Goal: Transaction & Acquisition: Download file/media

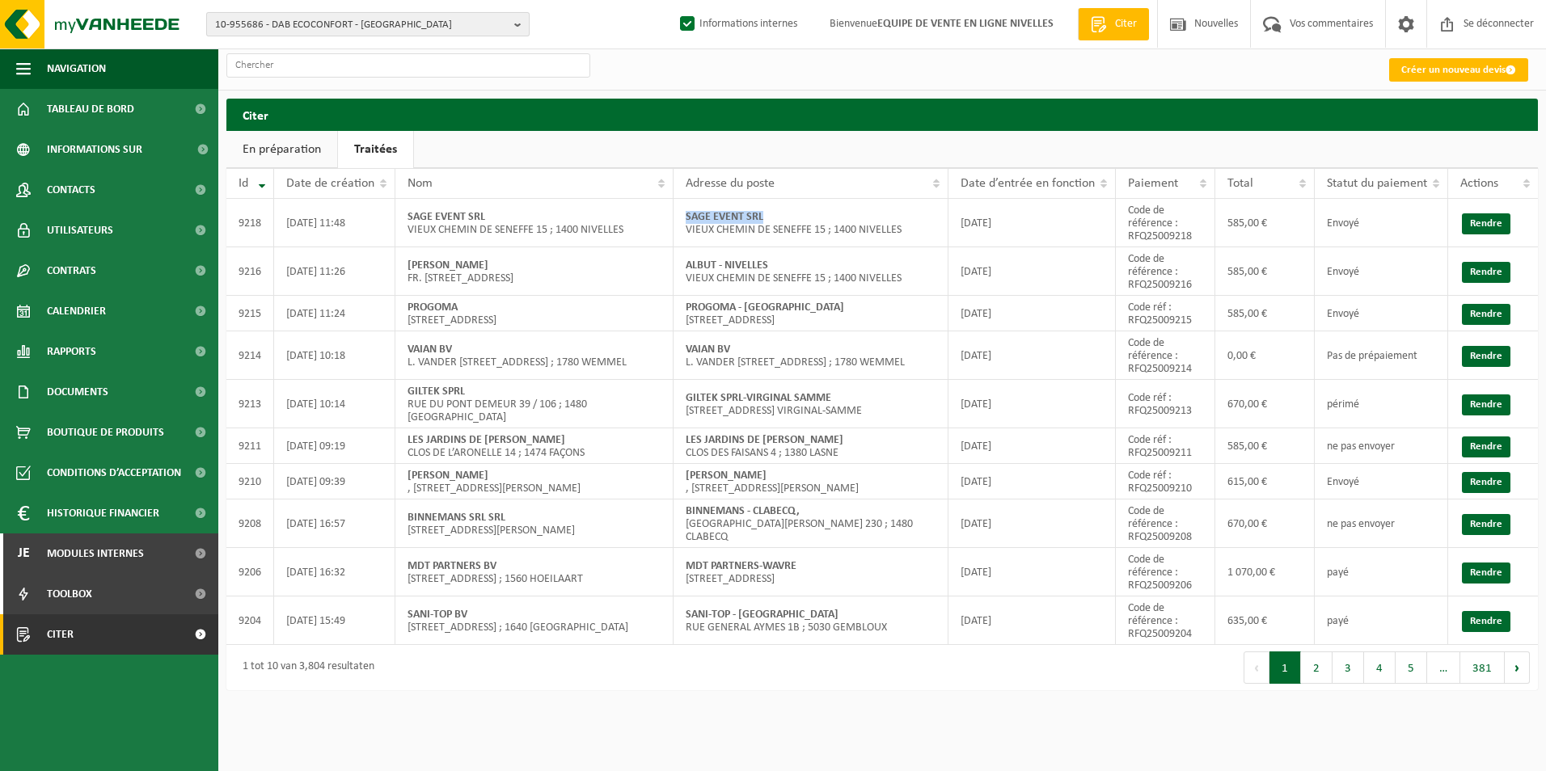
click at [385, 24] on span "10-955686 - DAB ECOCONFORT - HALLE" at bounding box center [361, 25] width 293 height 24
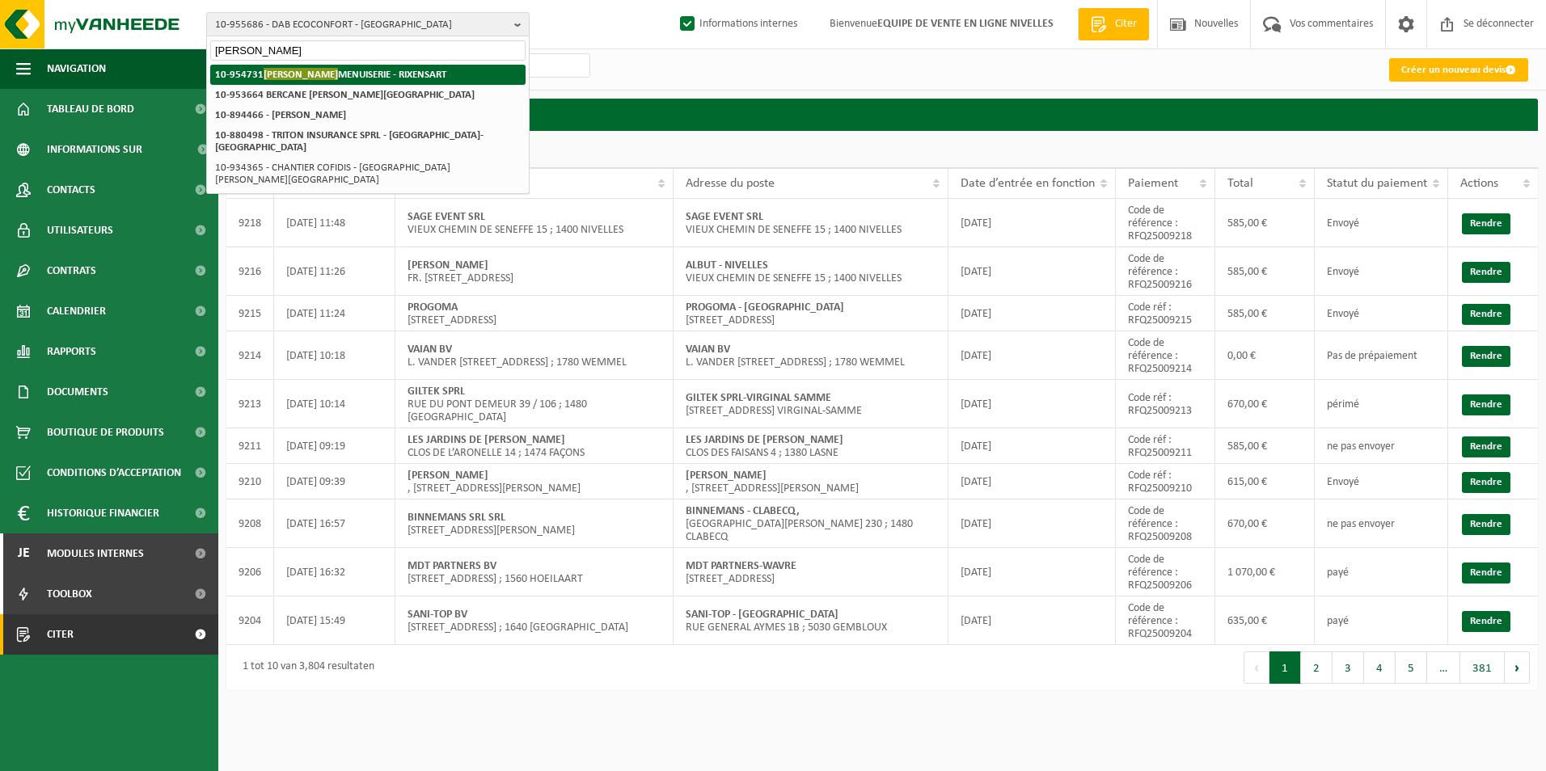
type input "tristan m"
click at [356, 69] on strong "10-954731 TRISTAN M MENUISERIE - RIXENSART" at bounding box center [330, 74] width 231 height 12
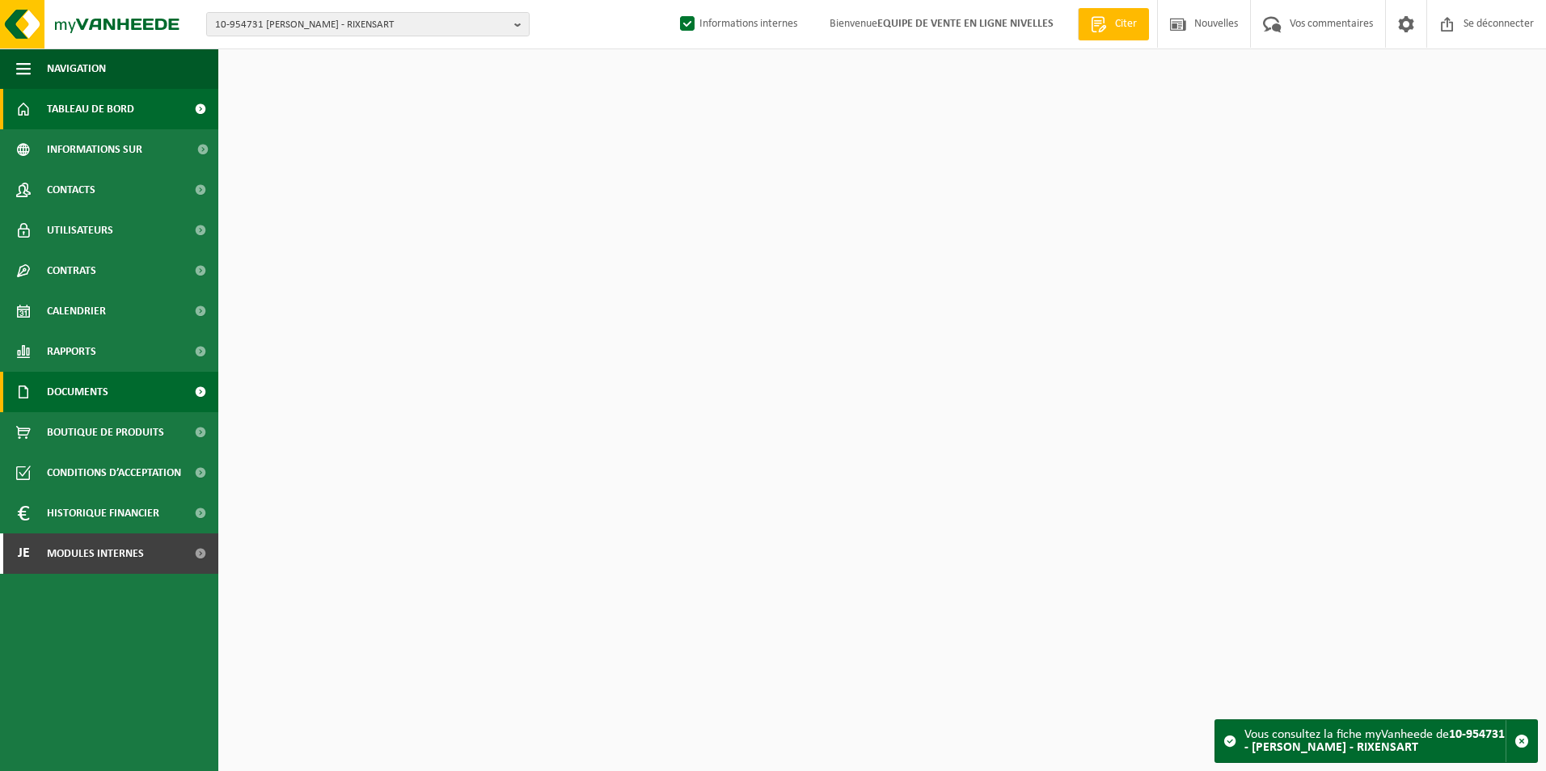
click at [70, 387] on span "Documents" at bounding box center [77, 392] width 61 height 40
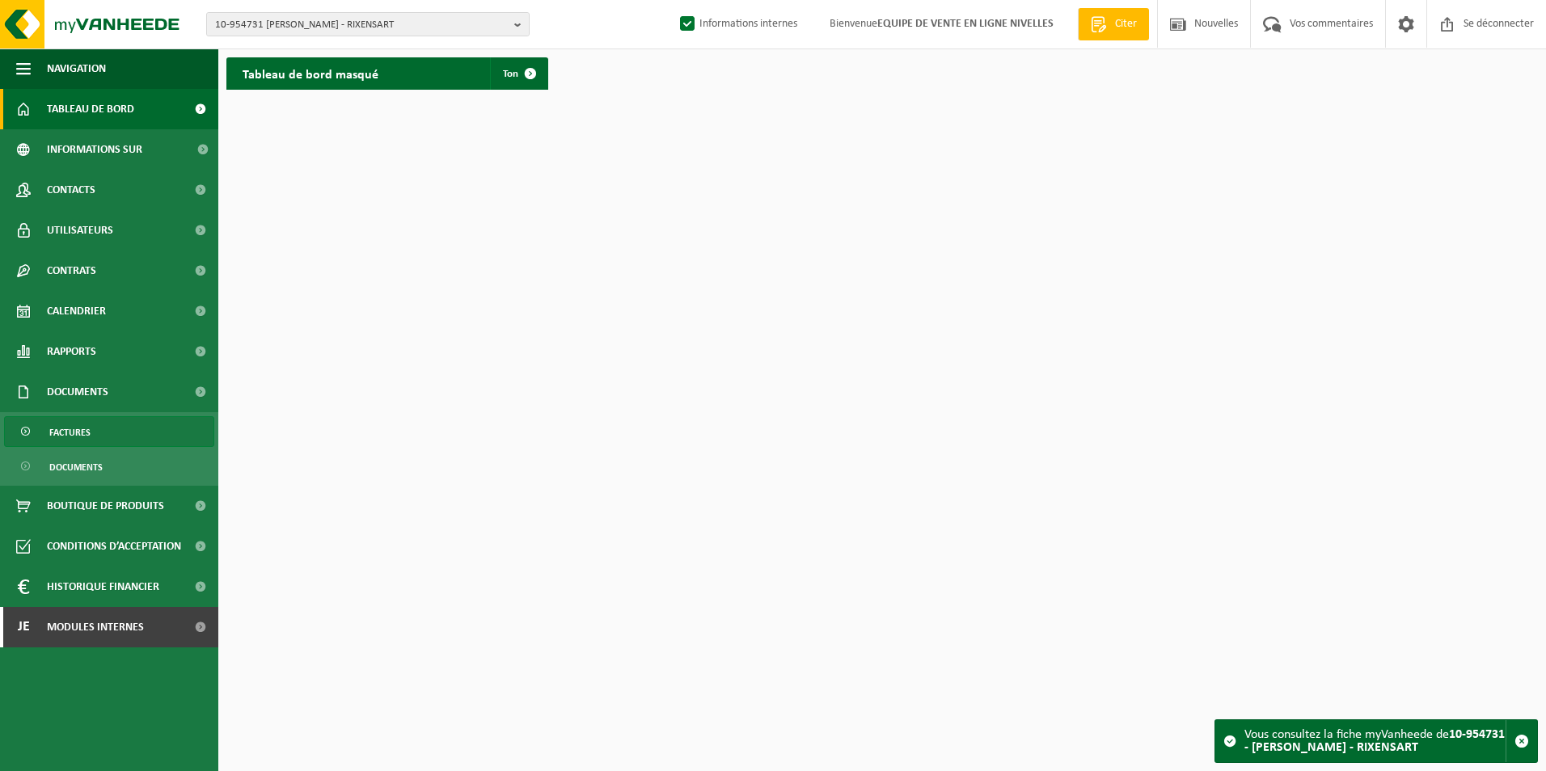
click at [50, 437] on span "Factures" at bounding box center [69, 432] width 41 height 31
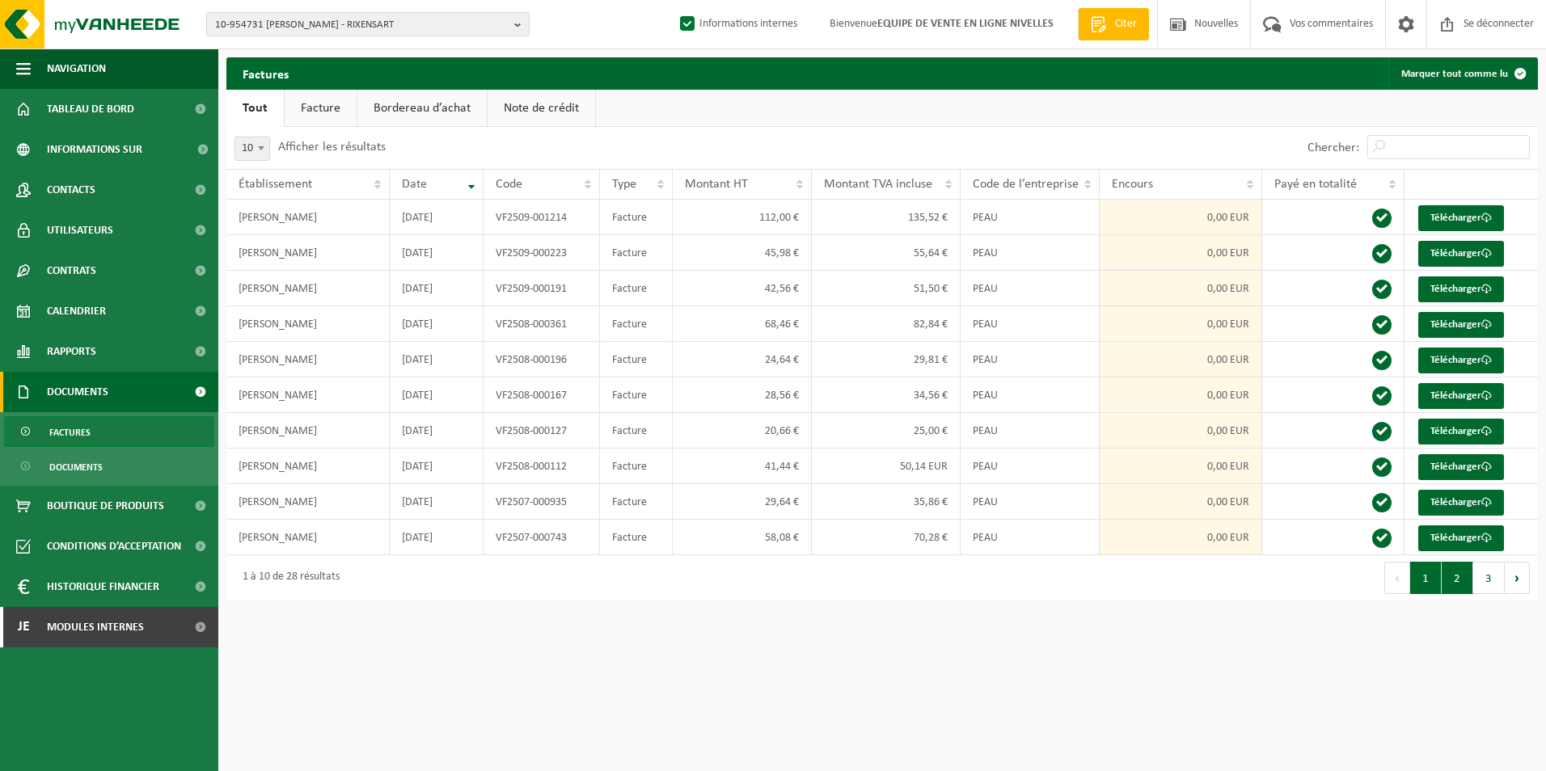
click at [1462, 584] on button "2" at bounding box center [1457, 578] width 32 height 32
click at [1436, 584] on button "1" at bounding box center [1426, 578] width 32 height 32
click at [319, 105] on link "Facture" at bounding box center [321, 108] width 72 height 37
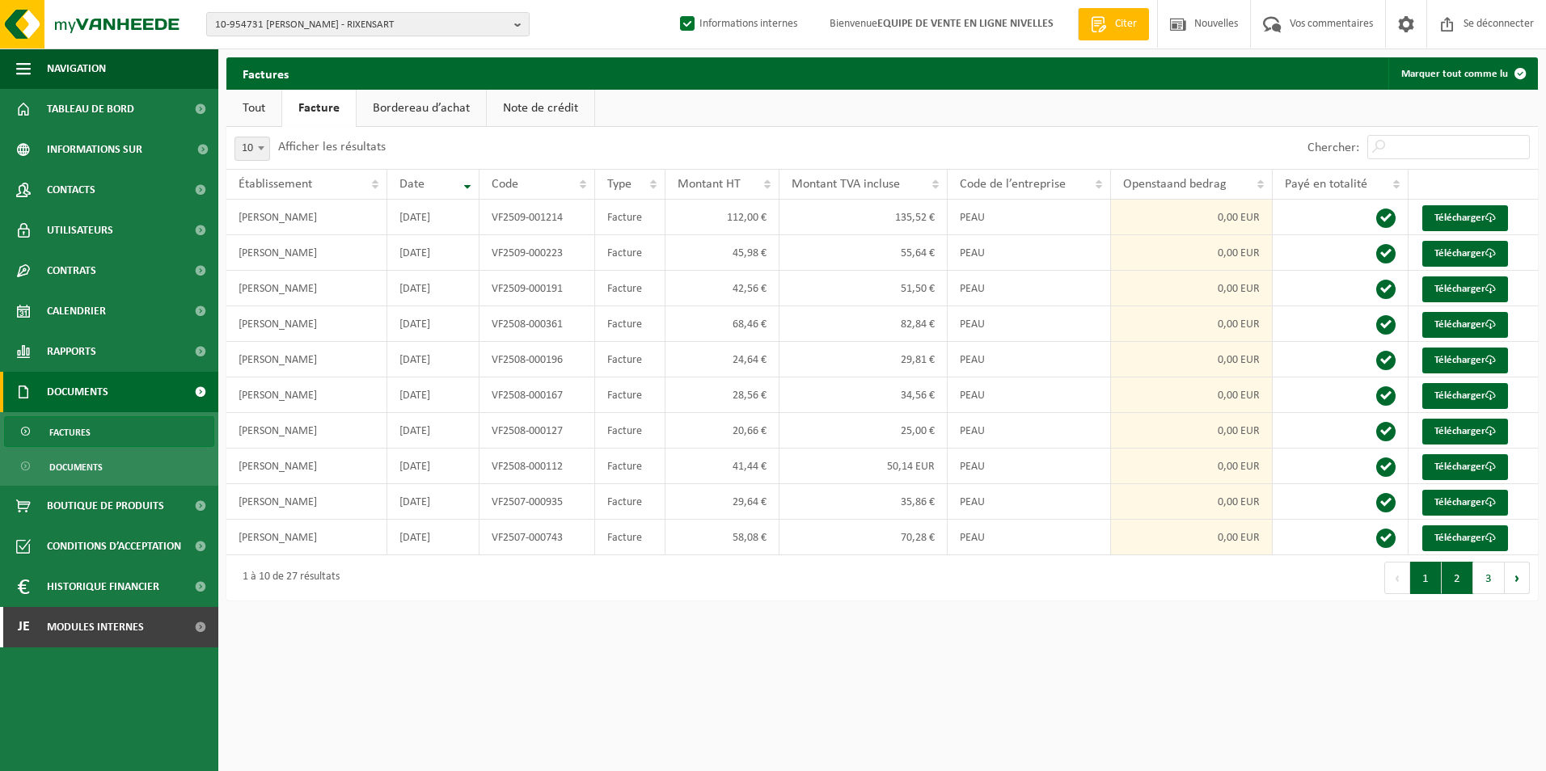
click at [1453, 576] on button "2" at bounding box center [1457, 578] width 32 height 32
click at [1483, 580] on button "3" at bounding box center [1489, 578] width 32 height 32
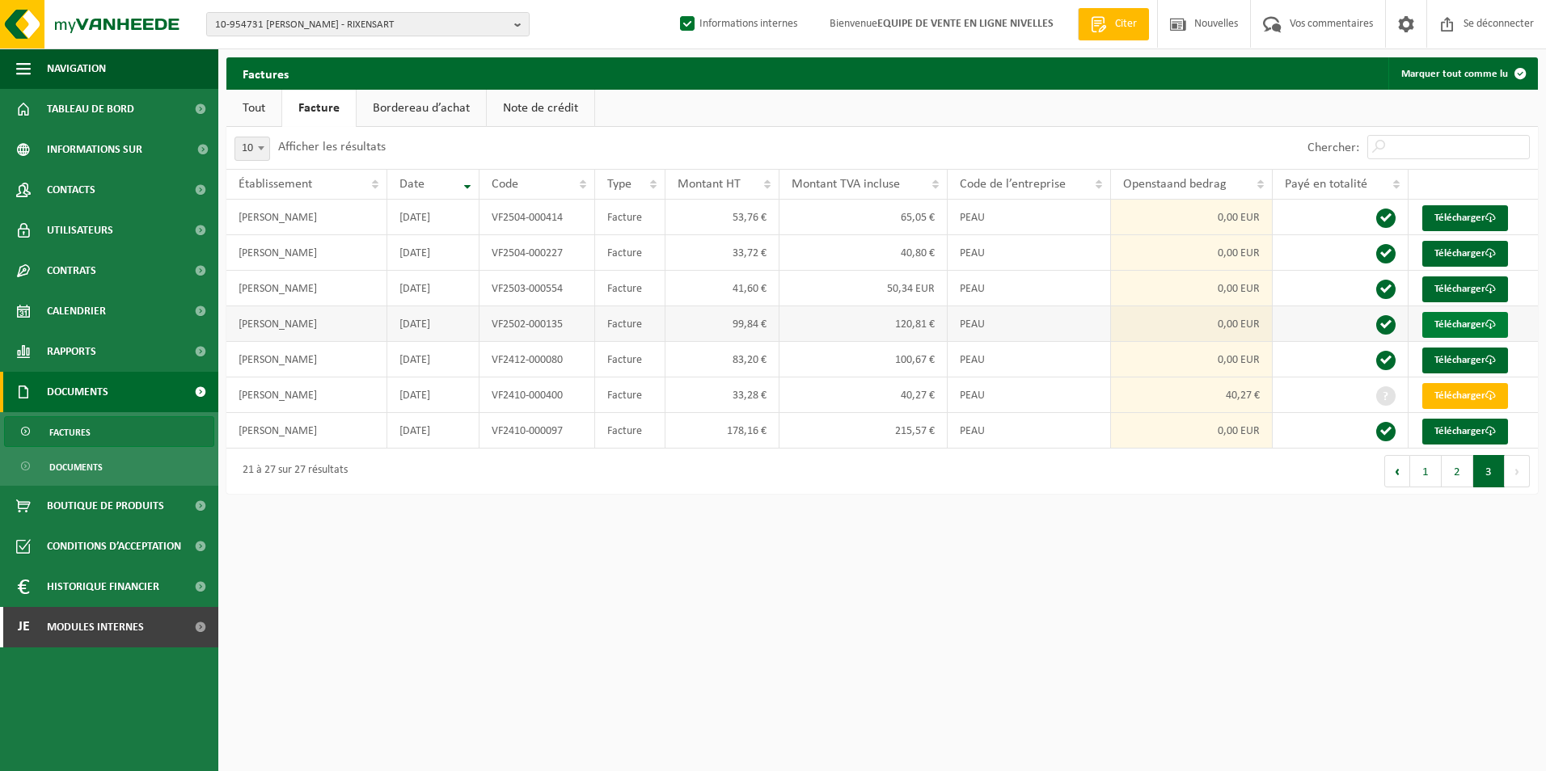
click at [1438, 320] on font "Télécharger" at bounding box center [1459, 324] width 51 height 11
click at [1462, 284] on font "Télécharger" at bounding box center [1459, 289] width 51 height 11
click at [1484, 255] on font "Télécharger" at bounding box center [1459, 253] width 51 height 11
click at [1492, 217] on span at bounding box center [1490, 218] width 11 height 11
click at [1453, 475] on button "2" at bounding box center [1457, 471] width 32 height 32
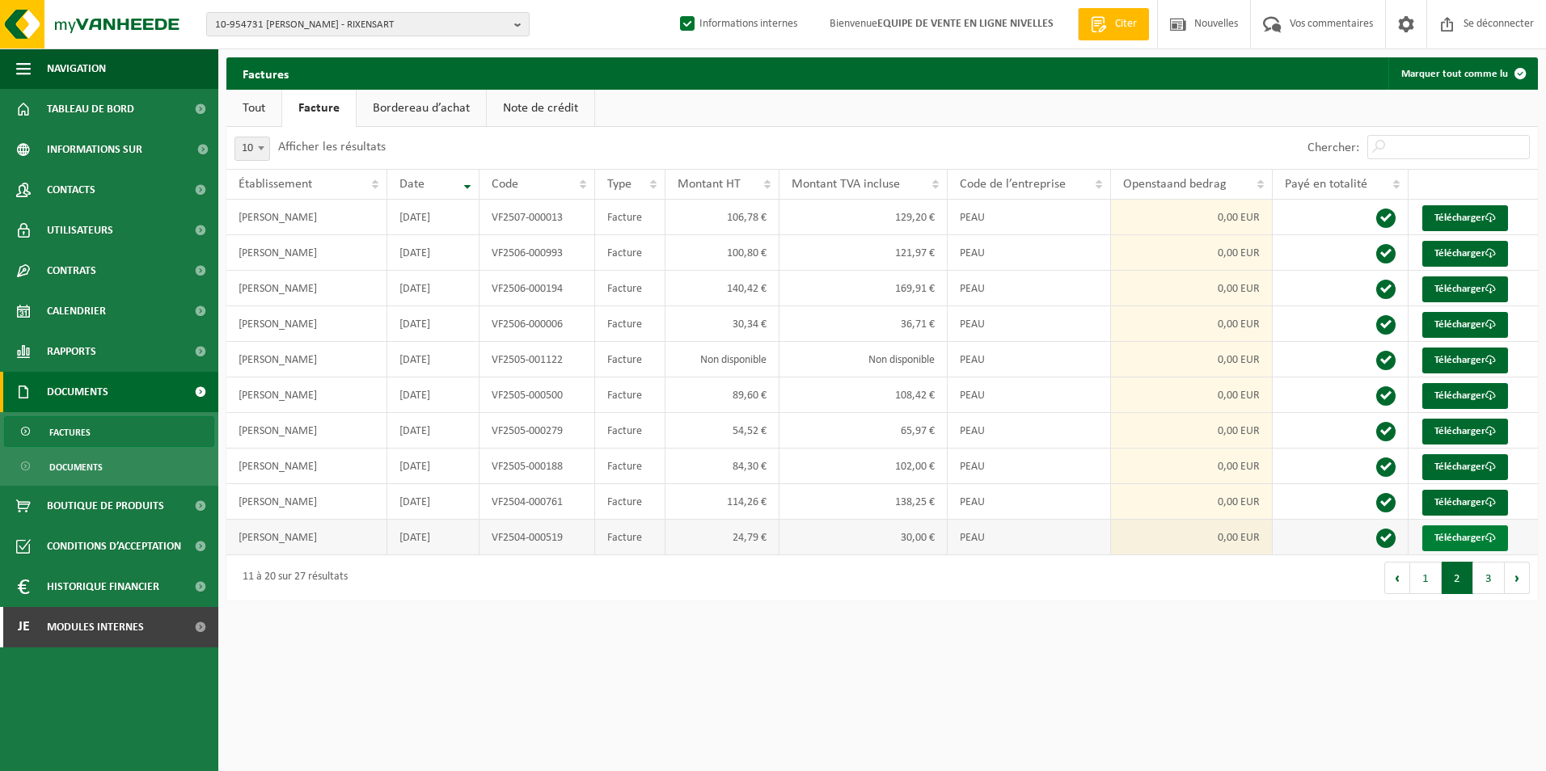
click at [1470, 542] on font "Télécharger" at bounding box center [1459, 538] width 51 height 11
click at [1476, 500] on font "Télécharger" at bounding box center [1459, 502] width 51 height 11
click at [1471, 470] on font "Télécharger" at bounding box center [1459, 467] width 51 height 11
click at [1518, 102] on ul "Tout Facture Bordereau d’achat Note de crédit" at bounding box center [881, 108] width 1311 height 37
click at [1464, 424] on link "Télécharger" at bounding box center [1465, 432] width 86 height 26
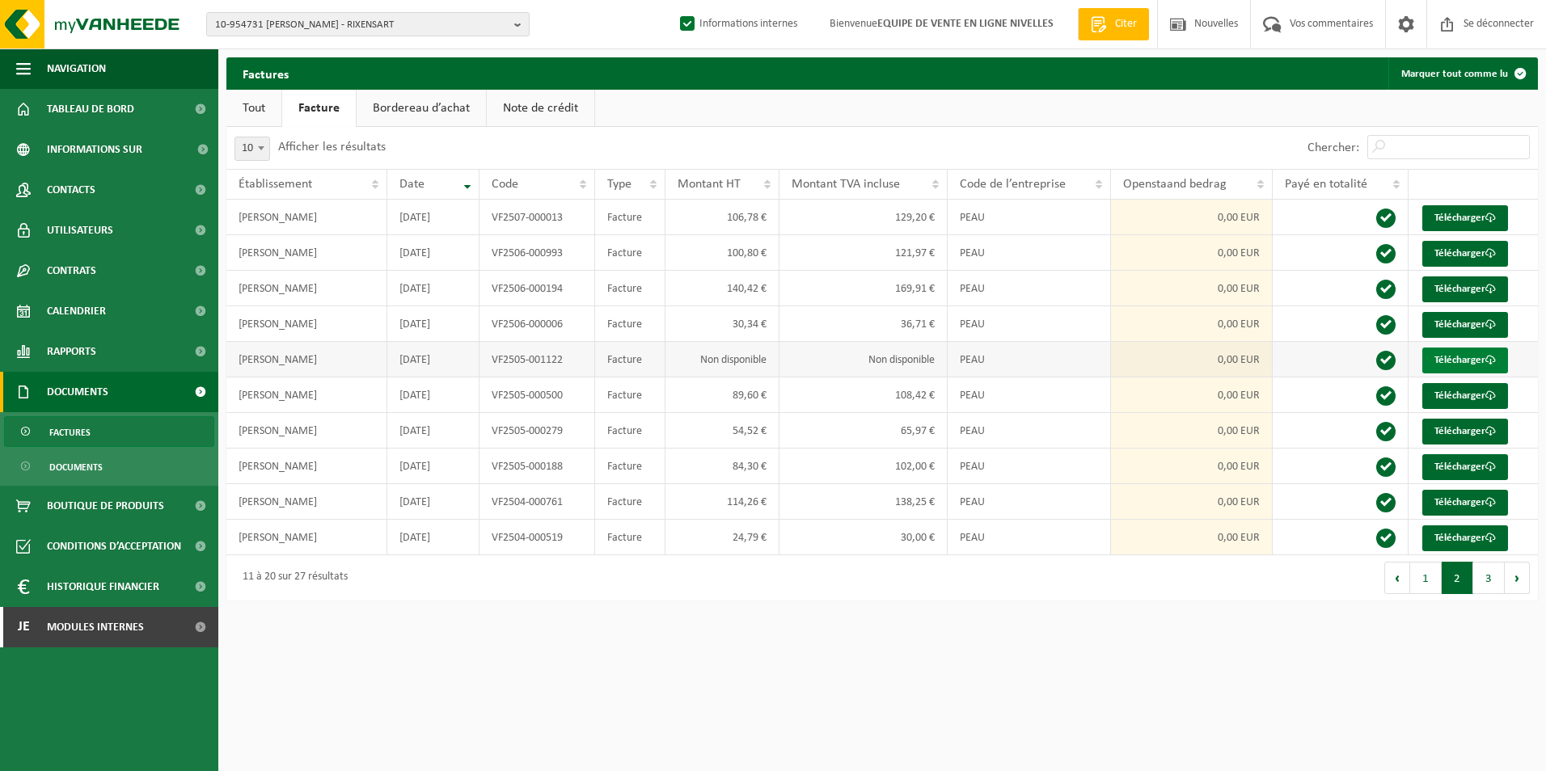
click at [1491, 358] on span at bounding box center [1490, 360] width 11 height 11
click at [1491, 322] on span at bounding box center [1490, 324] width 11 height 11
click at [1491, 286] on span at bounding box center [1490, 289] width 11 height 11
click at [1493, 251] on span at bounding box center [1490, 253] width 11 height 11
click at [1493, 221] on span at bounding box center [1490, 218] width 11 height 11
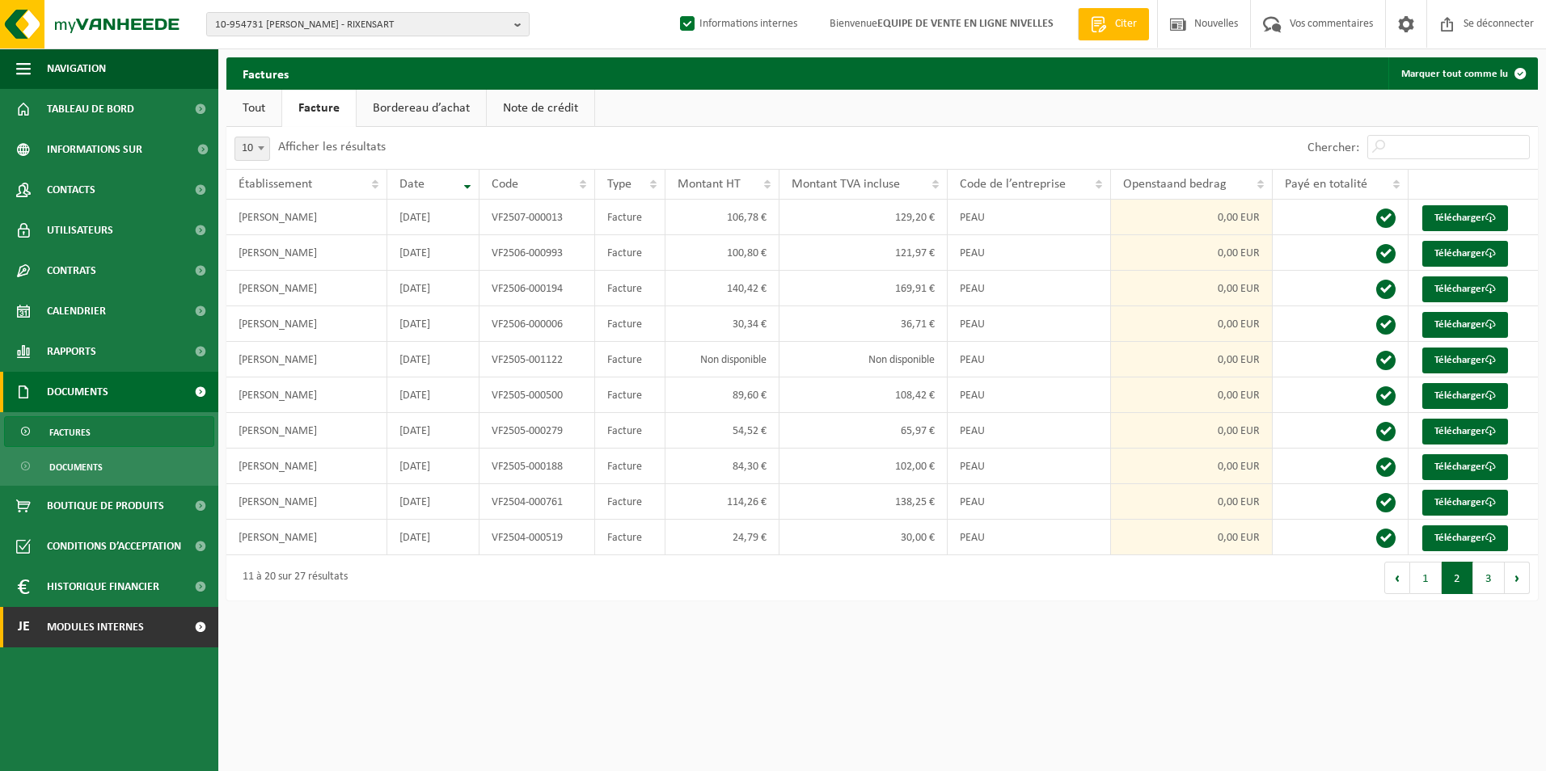
click at [96, 628] on span "Modules internes" at bounding box center [95, 627] width 97 height 40
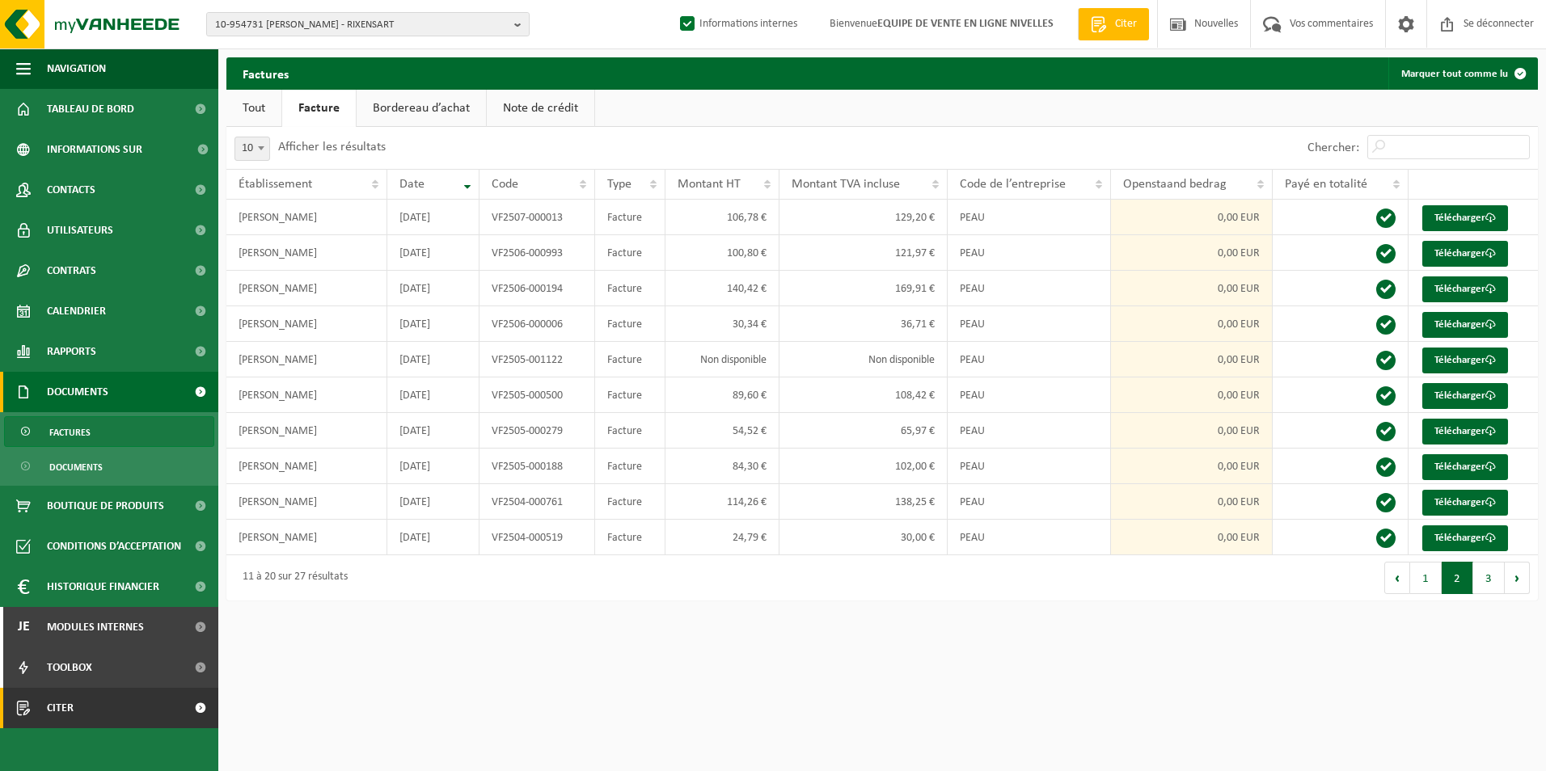
click at [64, 711] on span "Citer" at bounding box center [60, 708] width 27 height 40
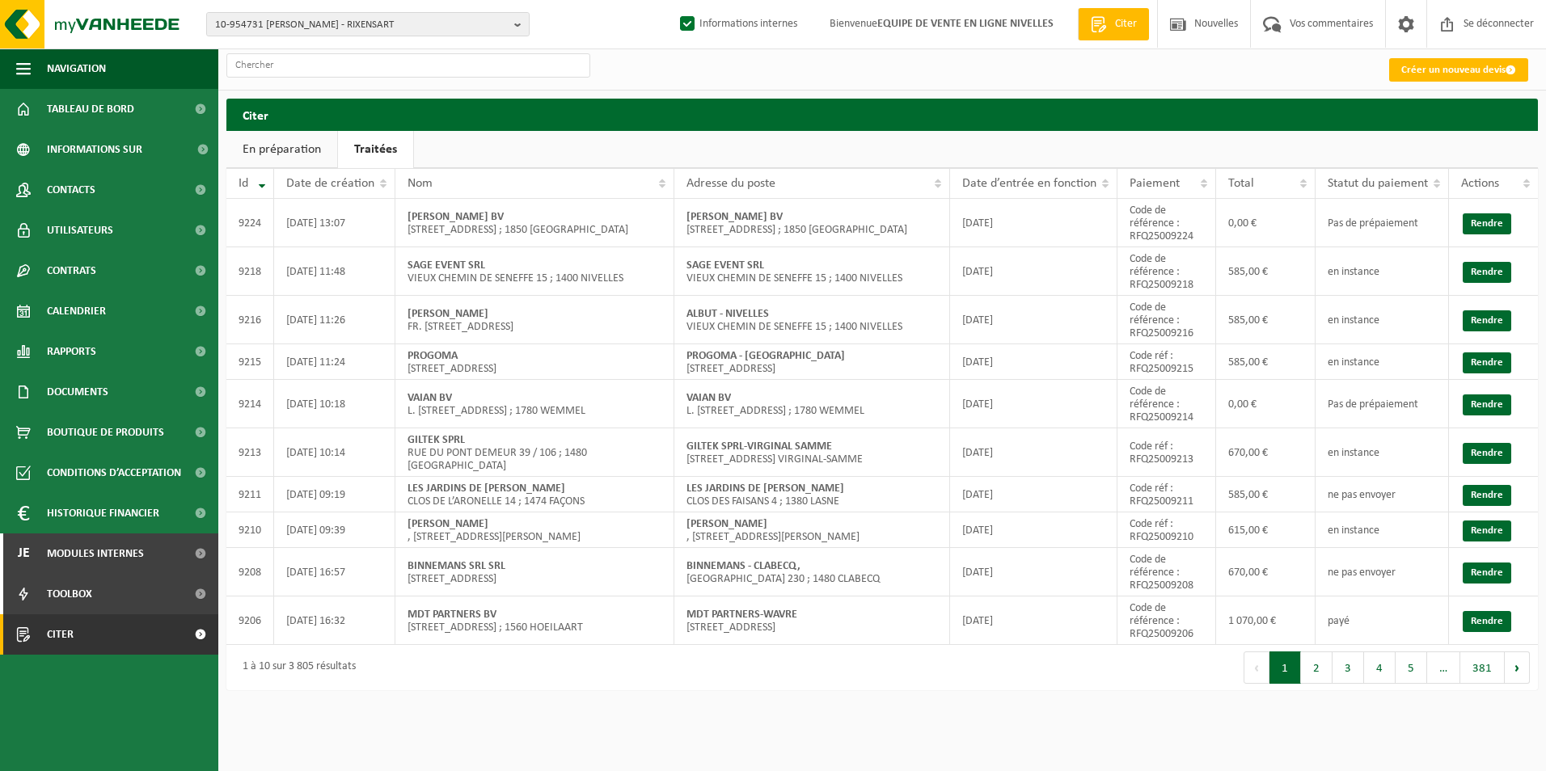
click at [376, 152] on link "Traitées" at bounding box center [375, 149] width 75 height 37
click at [363, 64] on input "text" at bounding box center [408, 65] width 364 height 24
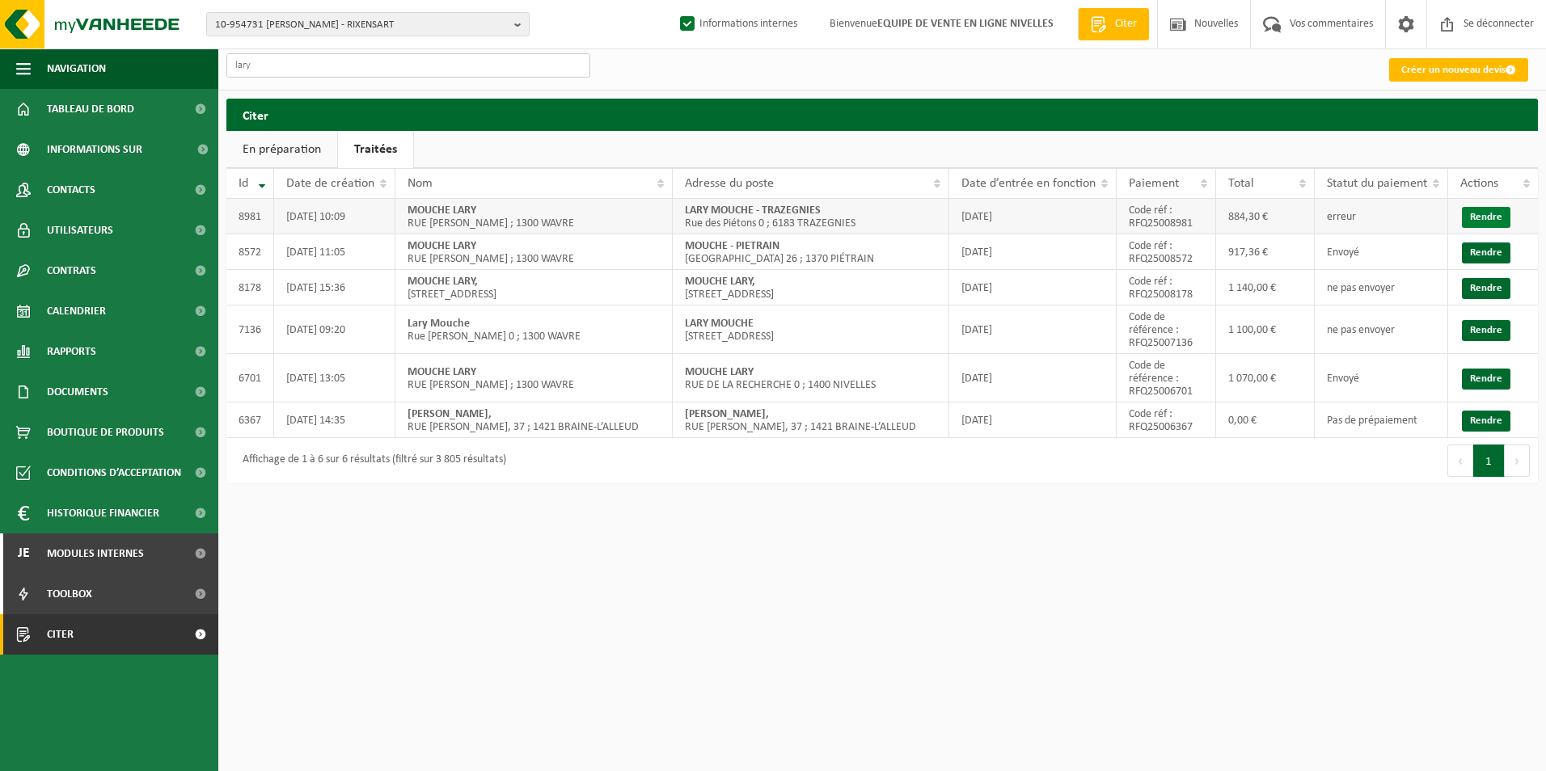
type input "lary"
click at [1491, 213] on link "Rendre" at bounding box center [1486, 217] width 49 height 21
click at [1487, 378] on link "Rendre" at bounding box center [1486, 379] width 49 height 21
click at [1499, 331] on link "Rendre" at bounding box center [1486, 330] width 49 height 21
